Goal: Navigation & Orientation: Find specific page/section

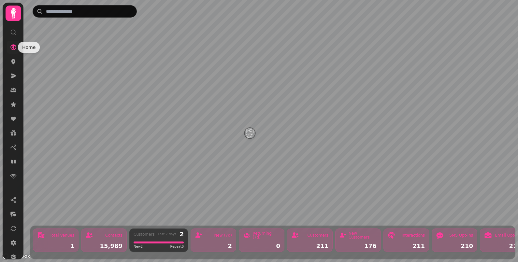
click at [12, 47] on icon at bounding box center [13, 47] width 7 height 7
click at [12, 49] on icon at bounding box center [13, 47] width 7 height 7
click at [11, 61] on icon at bounding box center [13, 61] width 4 height 5
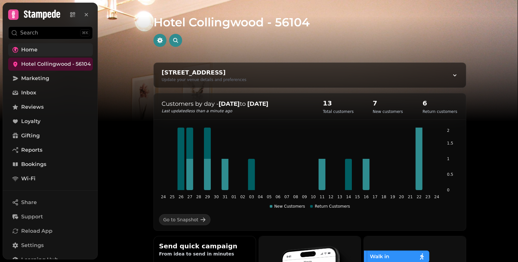
click at [27, 49] on span "Home" at bounding box center [29, 50] width 16 height 8
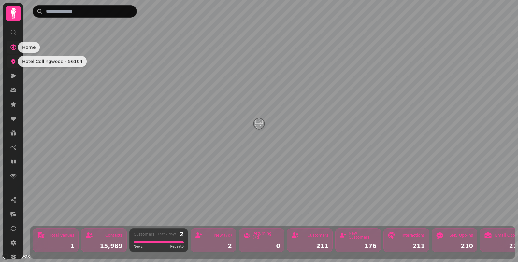
click at [14, 61] on icon at bounding box center [13, 61] width 4 height 5
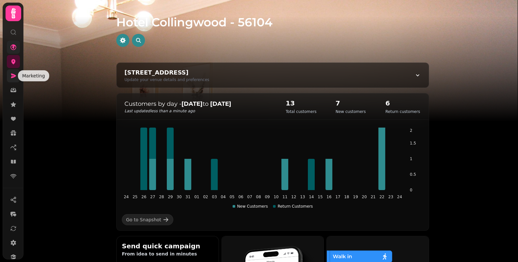
click at [12, 77] on icon at bounding box center [13, 76] width 5 height 5
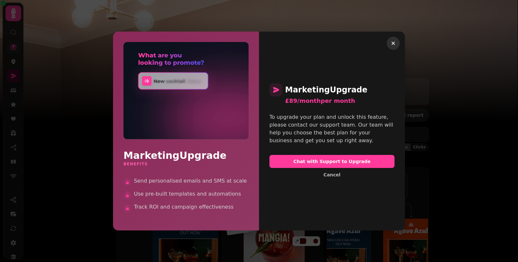
click at [394, 43] on icon "button" at bounding box center [393, 43] width 7 height 7
